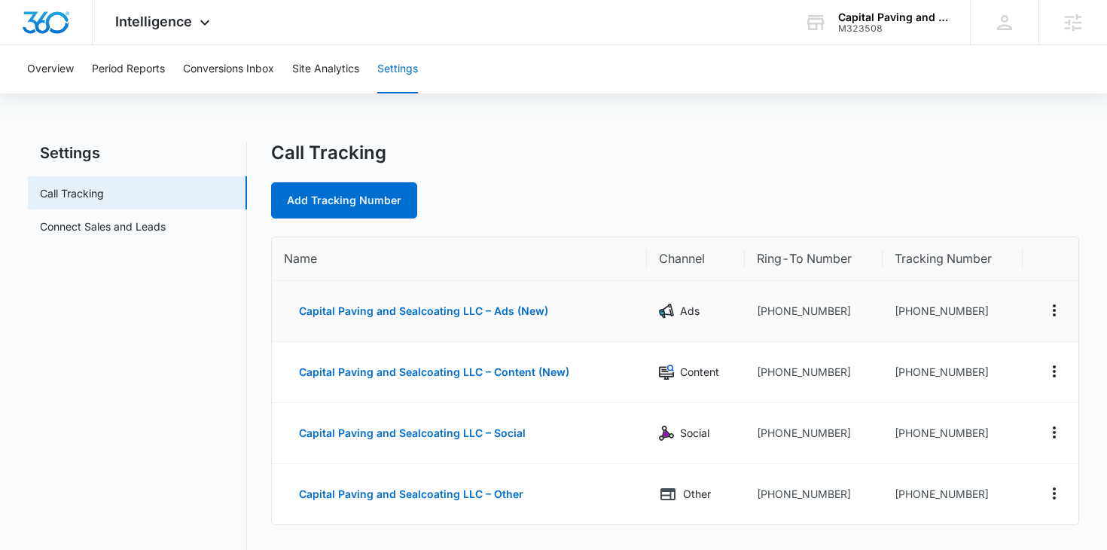
click at [924, 313] on td "+13602000029" at bounding box center [953, 311] width 140 height 61
drag, startPoint x: 906, startPoint y: 312, endPoint x: 986, endPoint y: 307, distance: 80.0
click at [986, 307] on td "+13602000029" at bounding box center [953, 311] width 140 height 61
copy td "3602000029"
click at [178, 28] on span "Intelligence" at bounding box center [153, 22] width 77 height 16
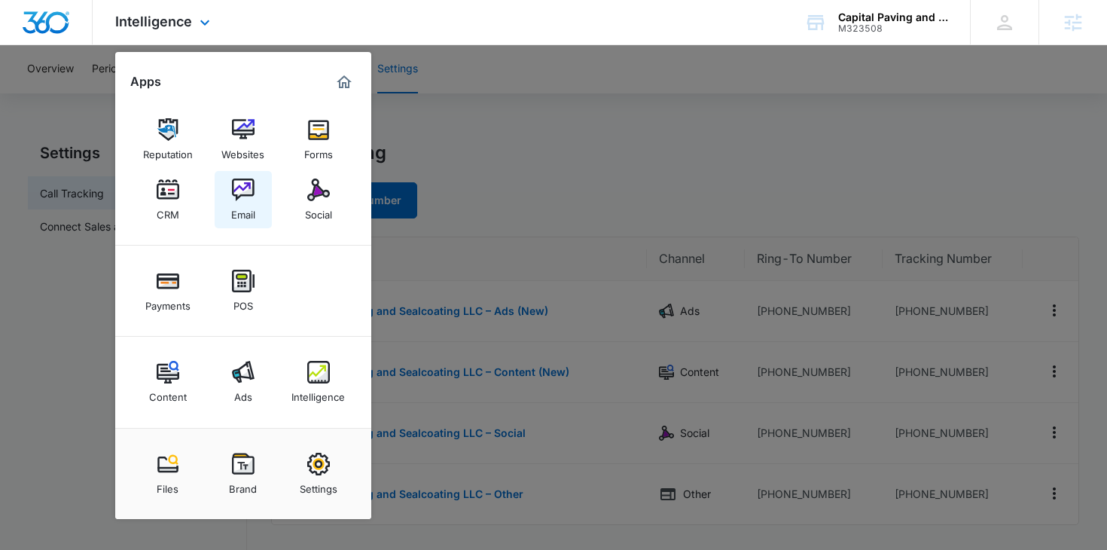
click at [236, 186] on img at bounding box center [243, 190] width 23 height 23
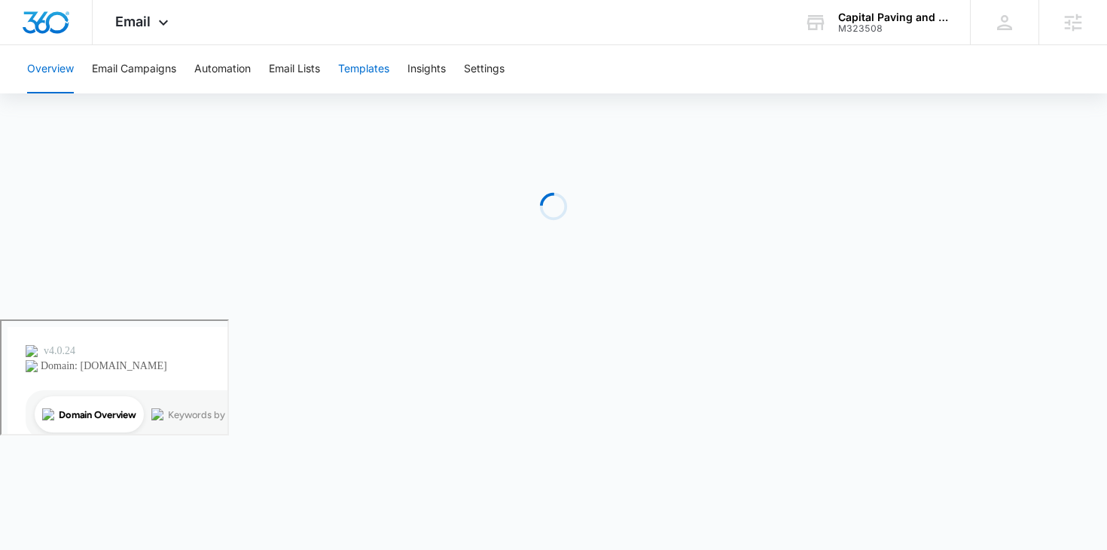
click at [350, 69] on button "Templates" at bounding box center [363, 69] width 51 height 48
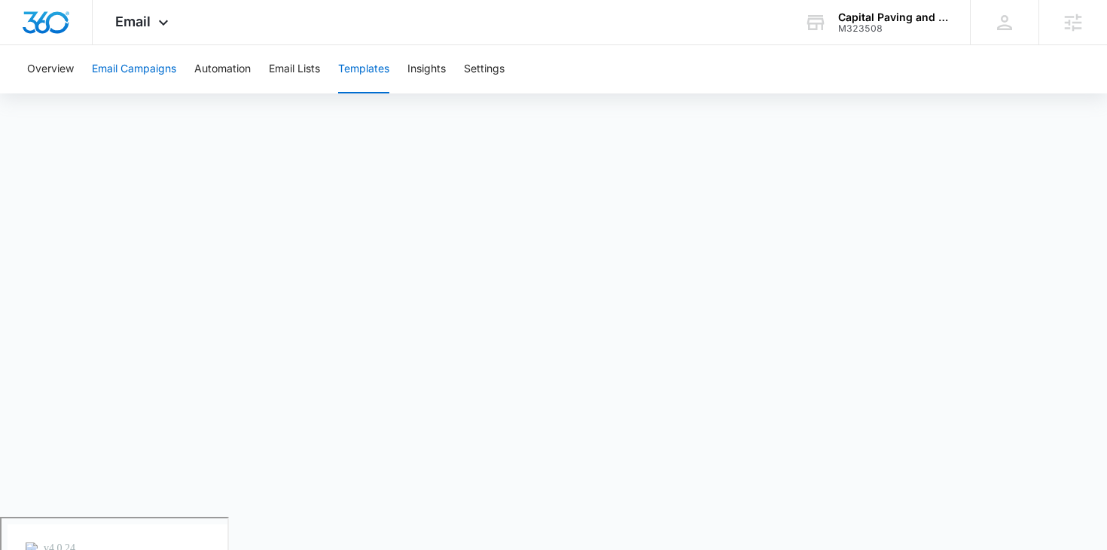
click at [123, 65] on button "Email Campaigns" at bounding box center [134, 69] width 84 height 48
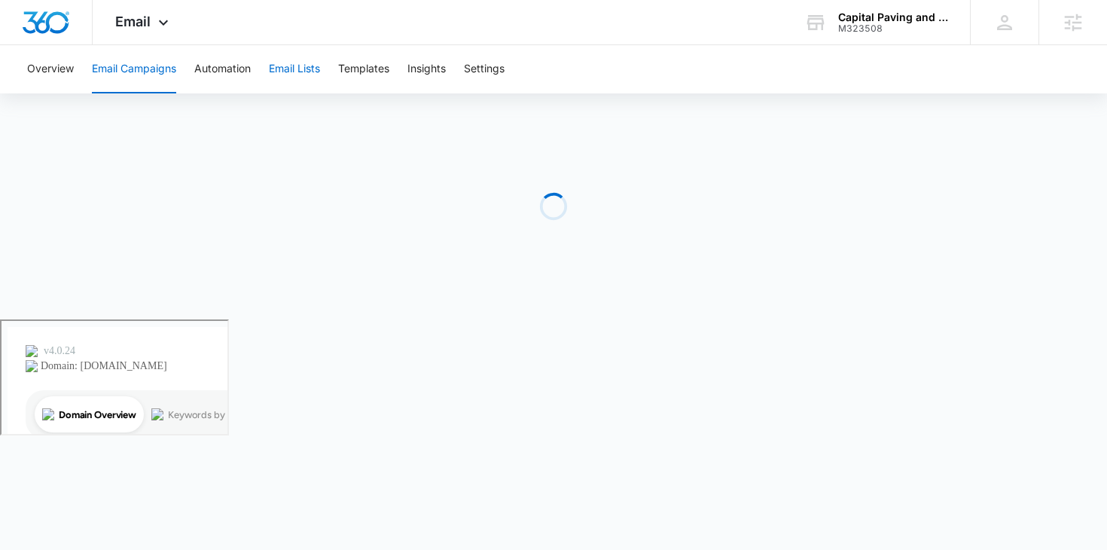
click at [307, 68] on button "Email Lists" at bounding box center [294, 69] width 51 height 48
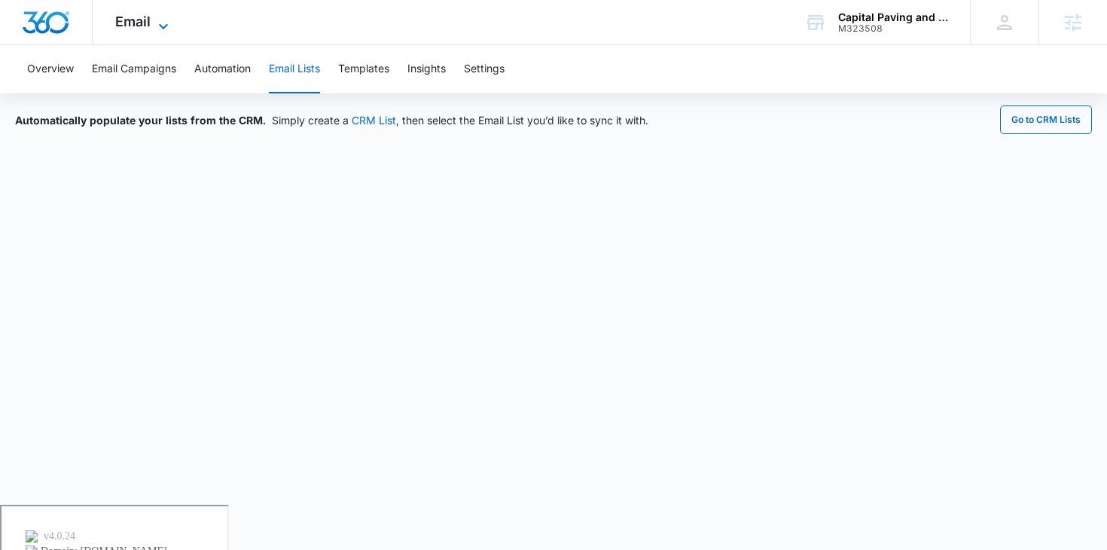
click at [144, 24] on span "Email" at bounding box center [132, 22] width 35 height 16
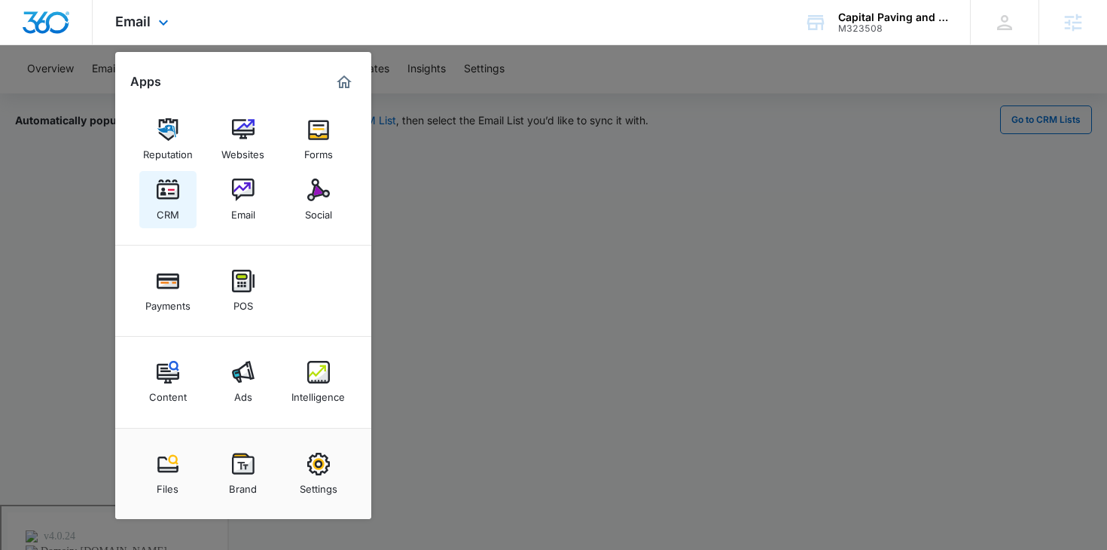
click at [147, 196] on link "CRM" at bounding box center [167, 199] width 57 height 57
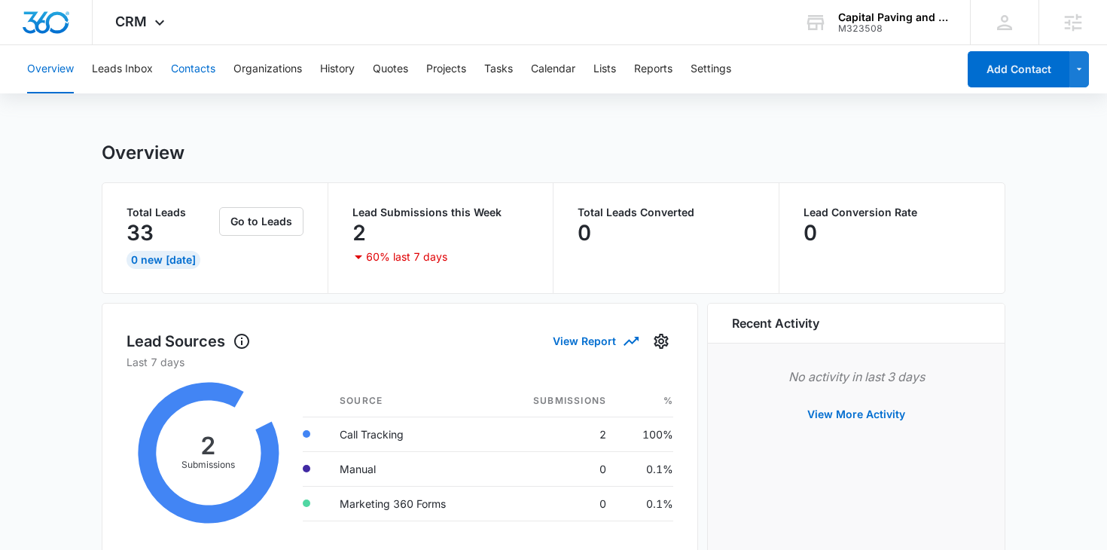
click at [197, 77] on button "Contacts" at bounding box center [193, 69] width 44 height 48
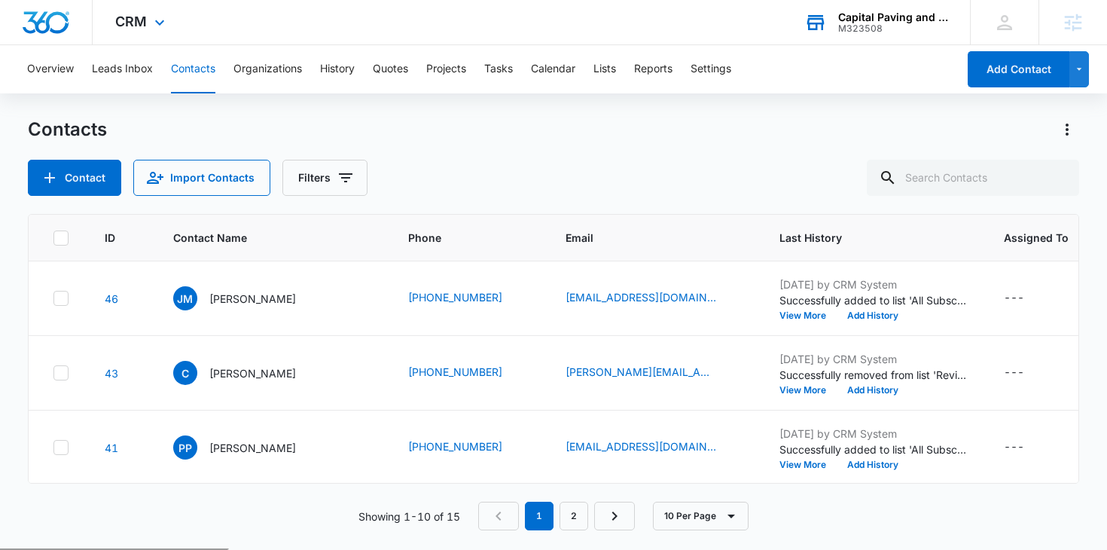
click at [852, 17] on div "Capital Paving and Sealcoating LLC" at bounding box center [894, 17] width 110 height 12
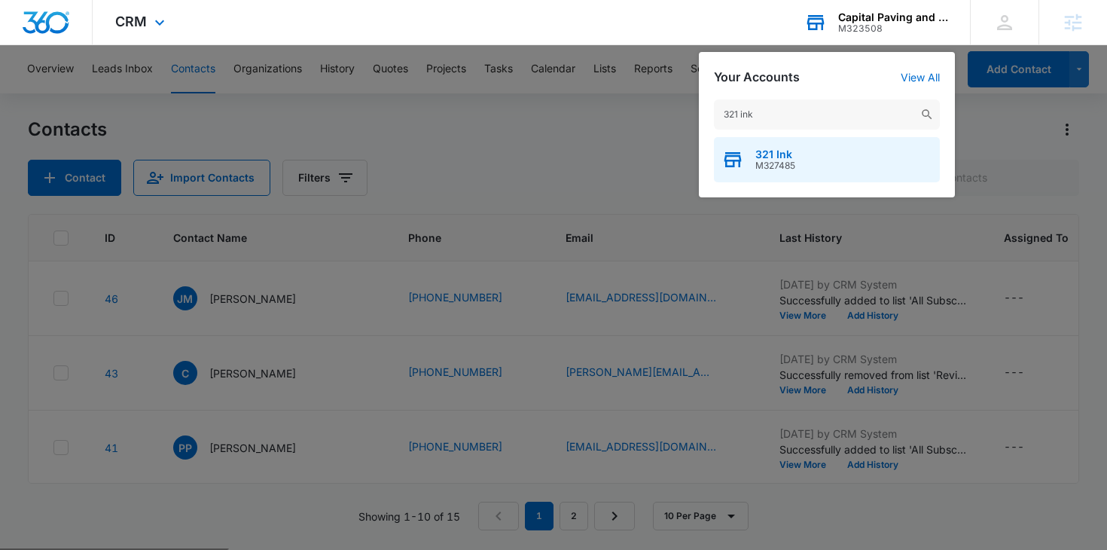
type input "321 ink"
click at [814, 163] on div "321 Ink M327485" at bounding box center [827, 159] width 226 height 45
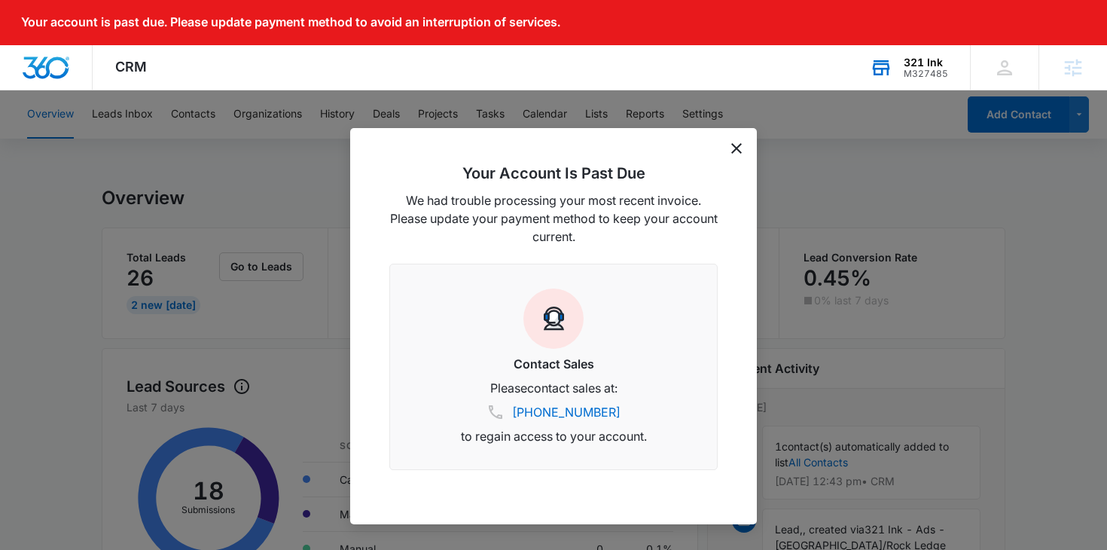
click at [738, 149] on icon "dismiss this dialog" at bounding box center [737, 148] width 11 height 11
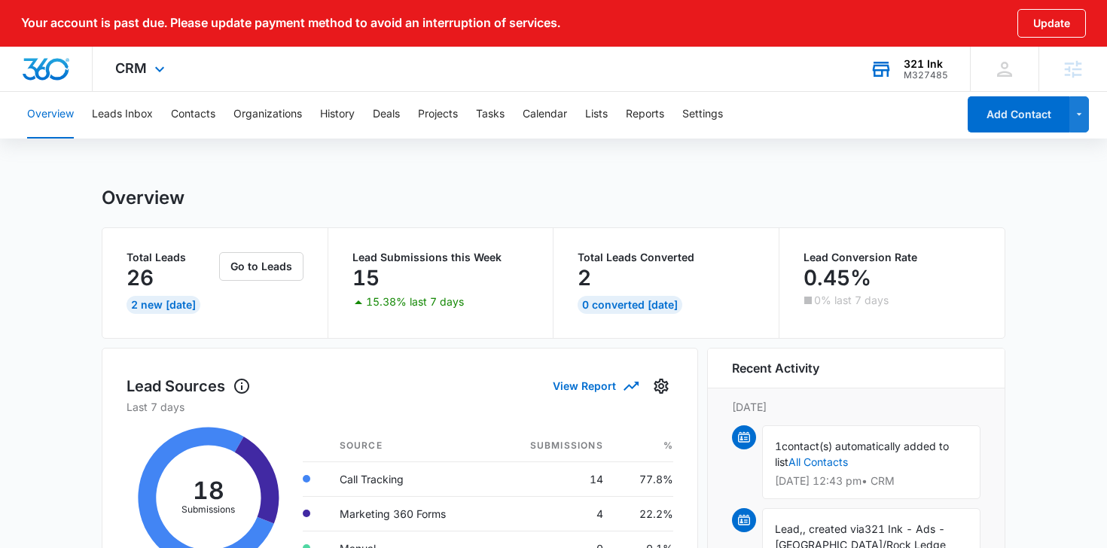
click at [909, 60] on div "321 Ink" at bounding box center [926, 64] width 44 height 12
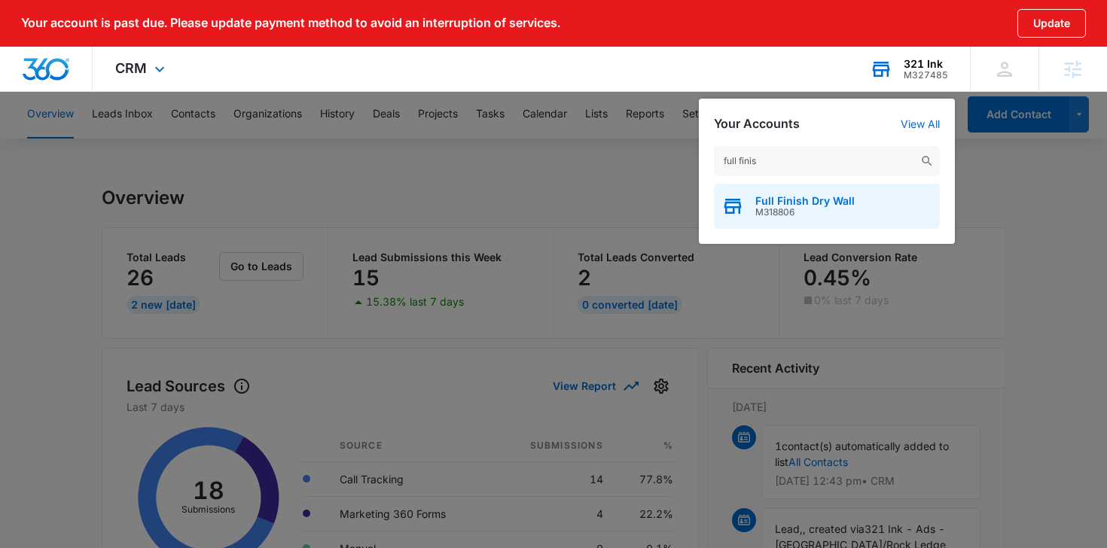
type input "full finis"
click at [828, 211] on span "M318806" at bounding box center [805, 212] width 99 height 11
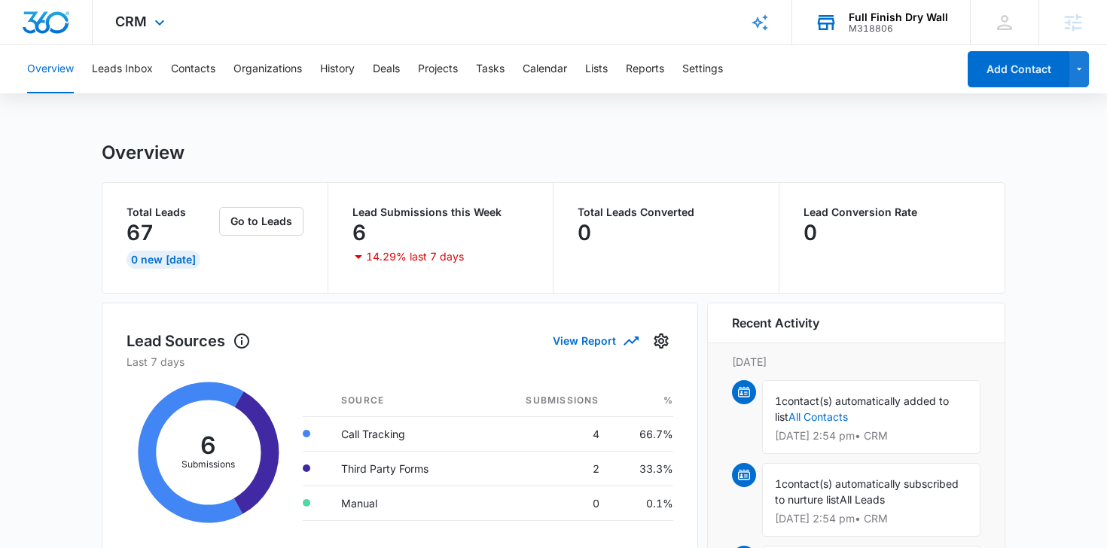
click at [148, 22] on div "CRM Apps Reputation Forms CRM Email Social Payments POS Content Ads Intelligenc…" at bounding box center [142, 22] width 99 height 44
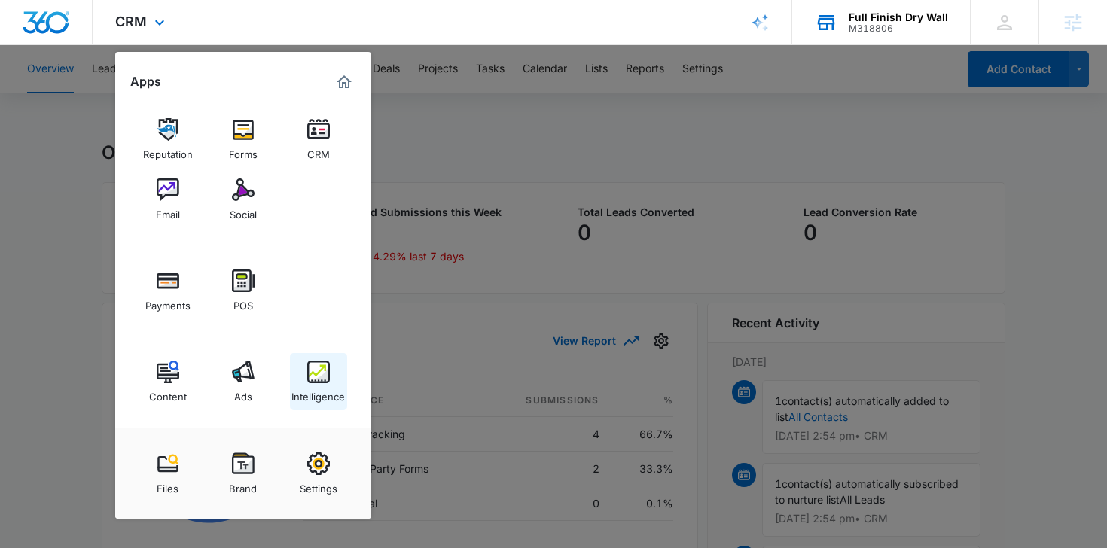
click at [314, 377] on img at bounding box center [318, 372] width 23 height 23
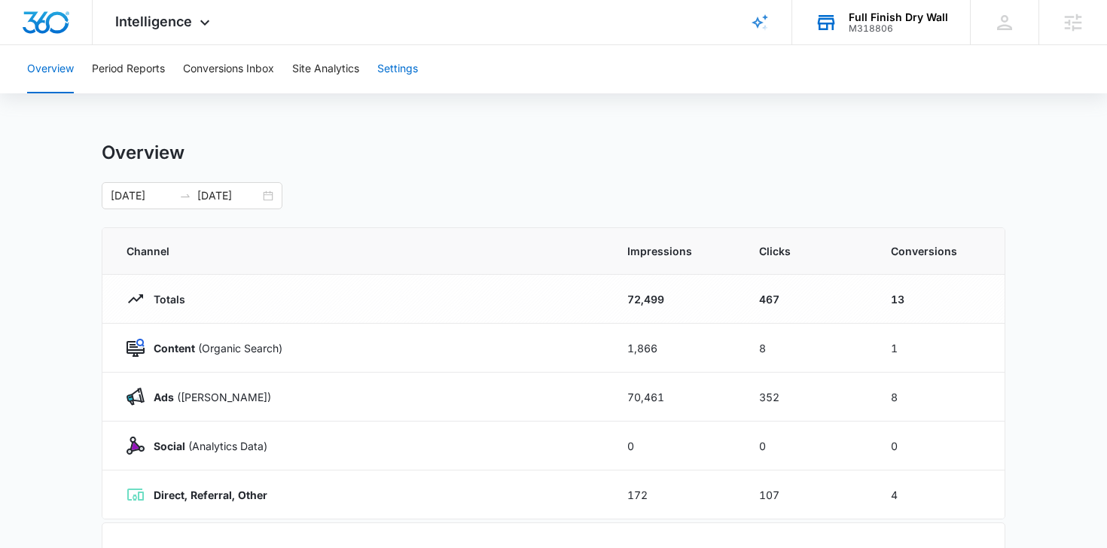
click at [404, 53] on button "Settings" at bounding box center [397, 69] width 41 height 48
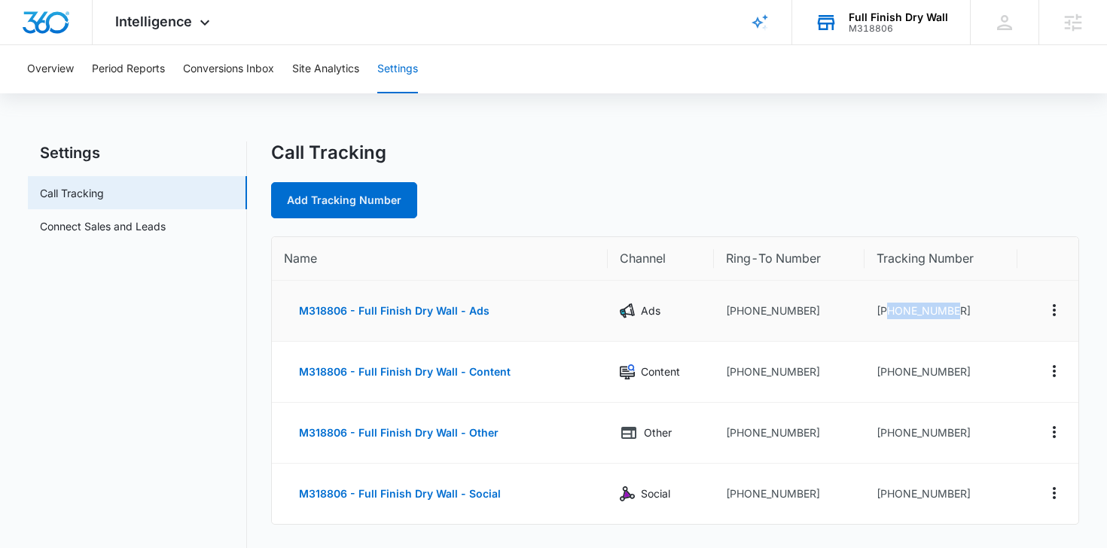
drag, startPoint x: 958, startPoint y: 313, endPoint x: 888, endPoint y: 314, distance: 69.3
click at [888, 314] on td "+17202048165" at bounding box center [941, 311] width 153 height 61
copy td "7202048165"
click at [185, 23] on span "Intelligence" at bounding box center [153, 22] width 77 height 16
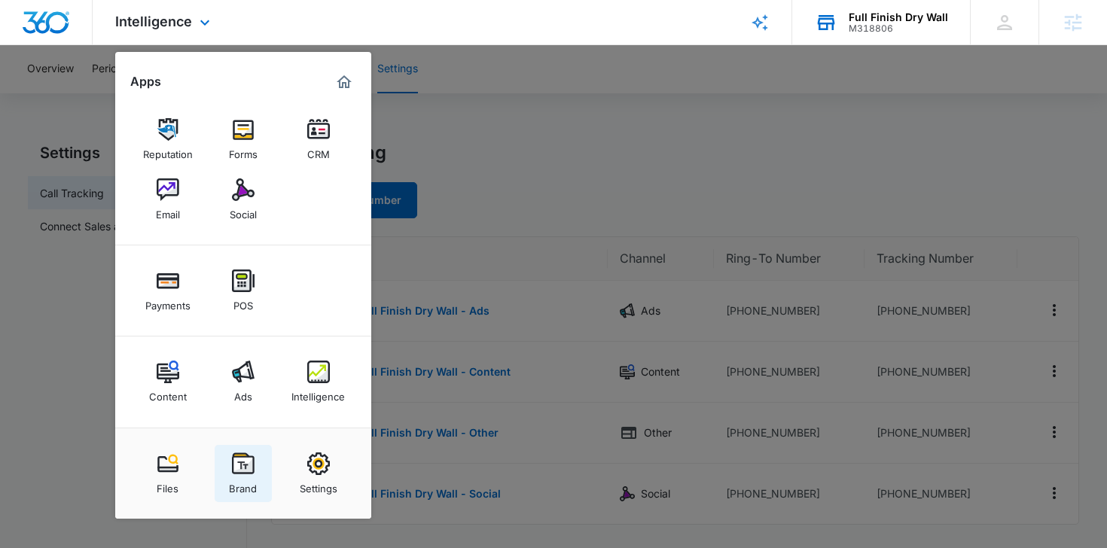
click at [235, 473] on img at bounding box center [243, 464] width 23 height 23
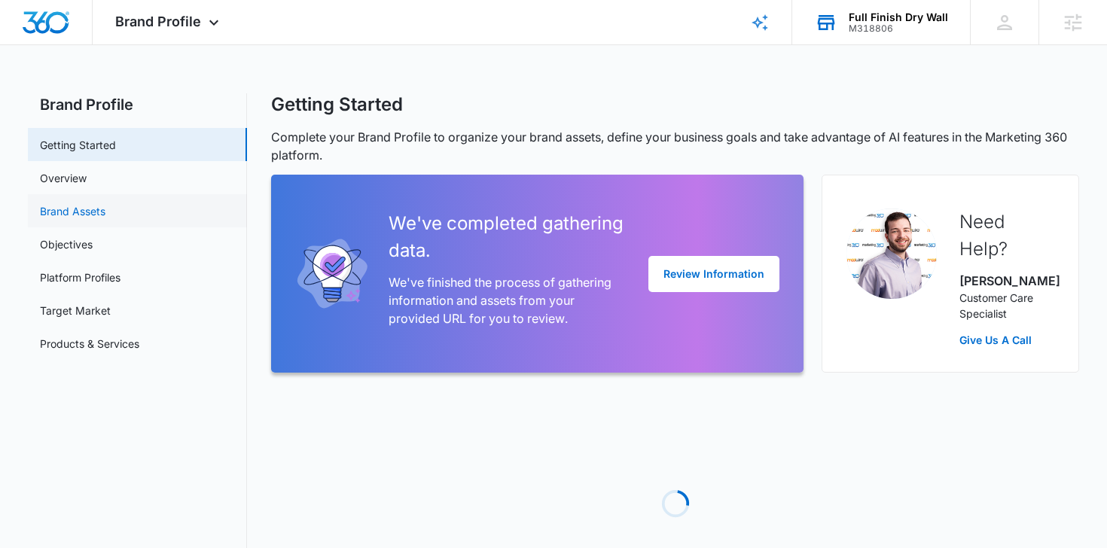
click at [90, 209] on link "Brand Assets" at bounding box center [73, 211] width 66 height 16
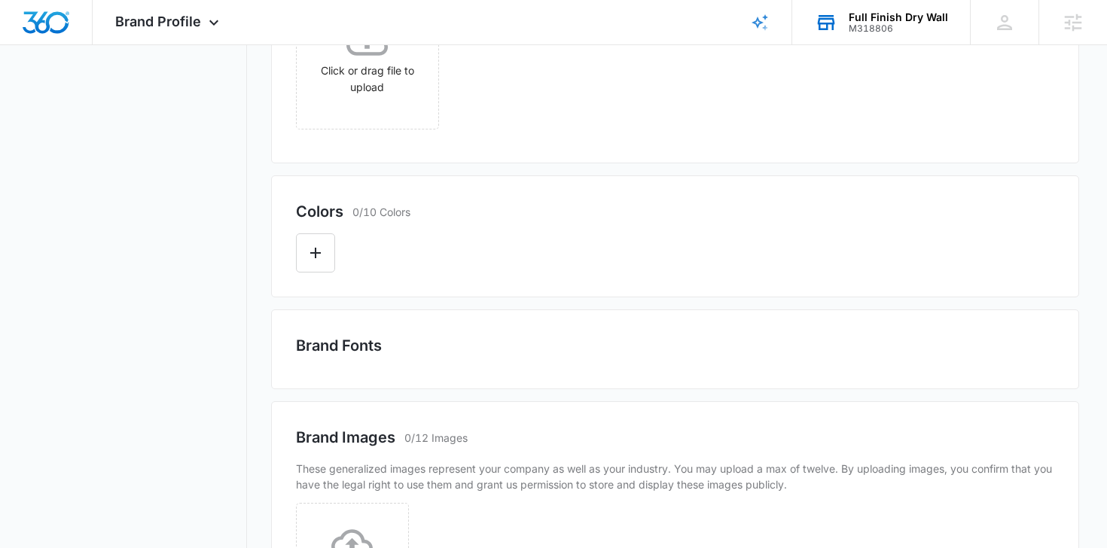
scroll to position [475, 0]
